Goal: Check status

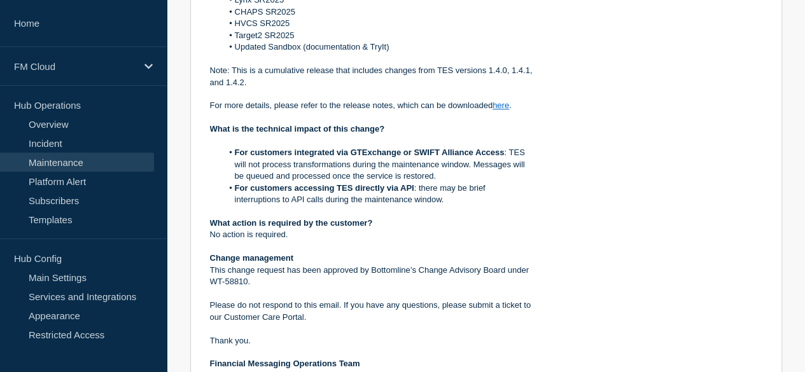
scroll to position [543, 0]
